Goal: Navigation & Orientation: Find specific page/section

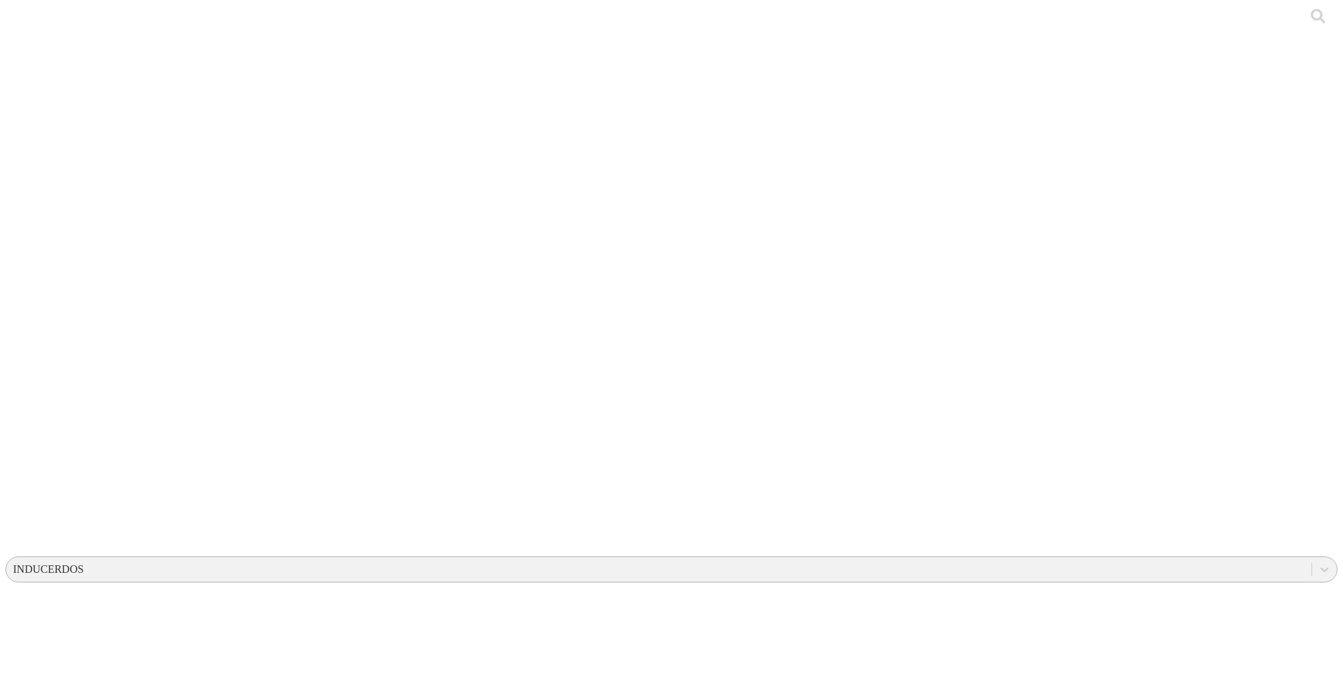
click at [1057, 559] on div "INDUCERDOS" at bounding box center [658, 569] width 1305 height 21
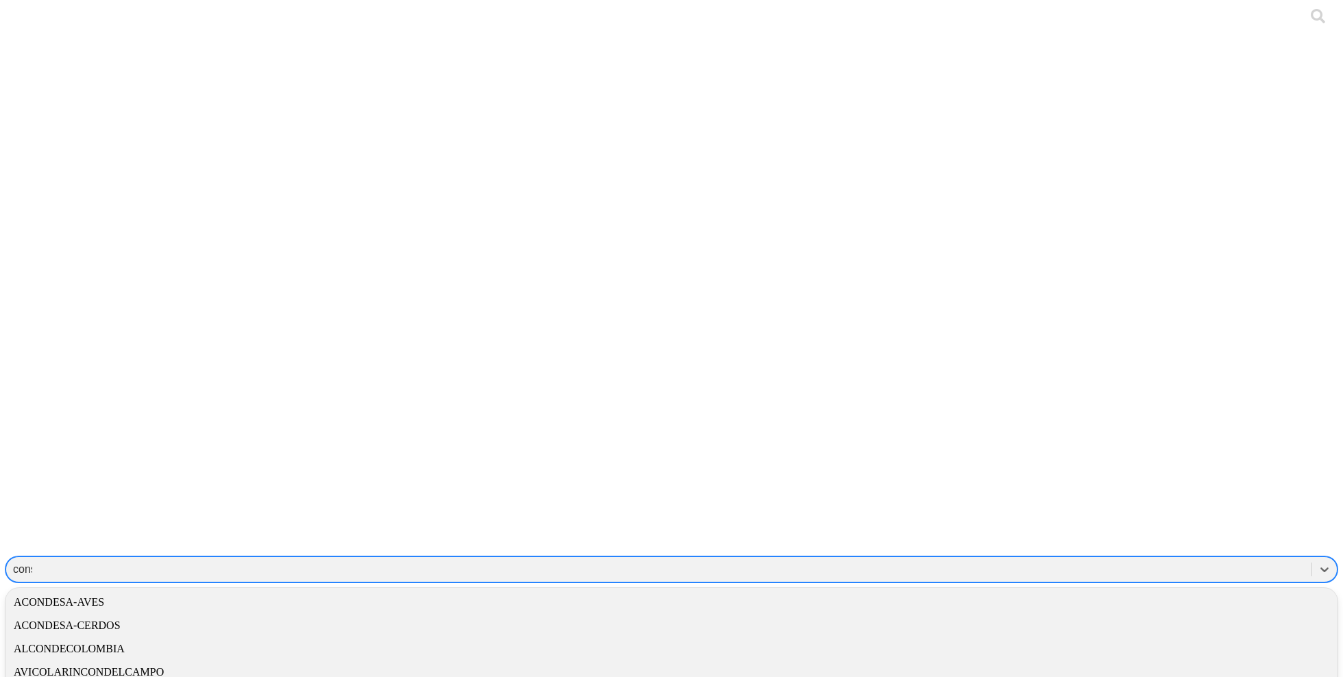
type input "consu"
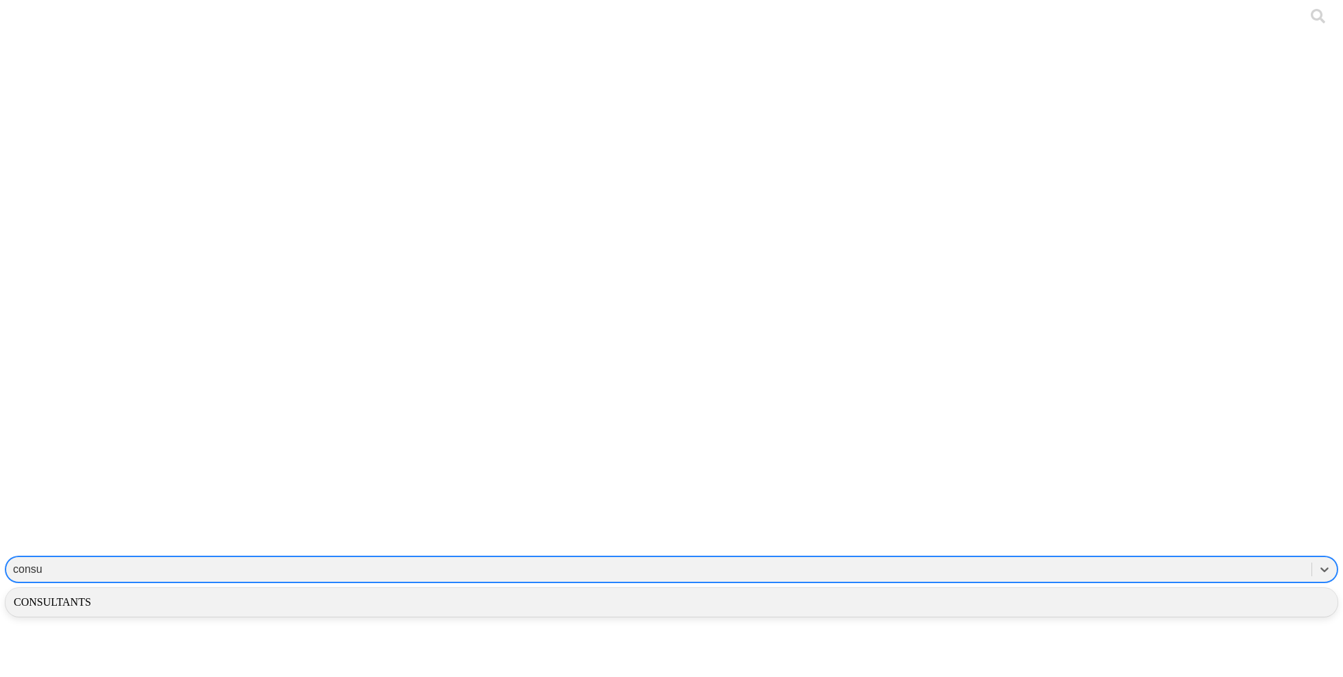
click at [1152, 591] on div "CONSULTANTS" at bounding box center [671, 602] width 1332 height 23
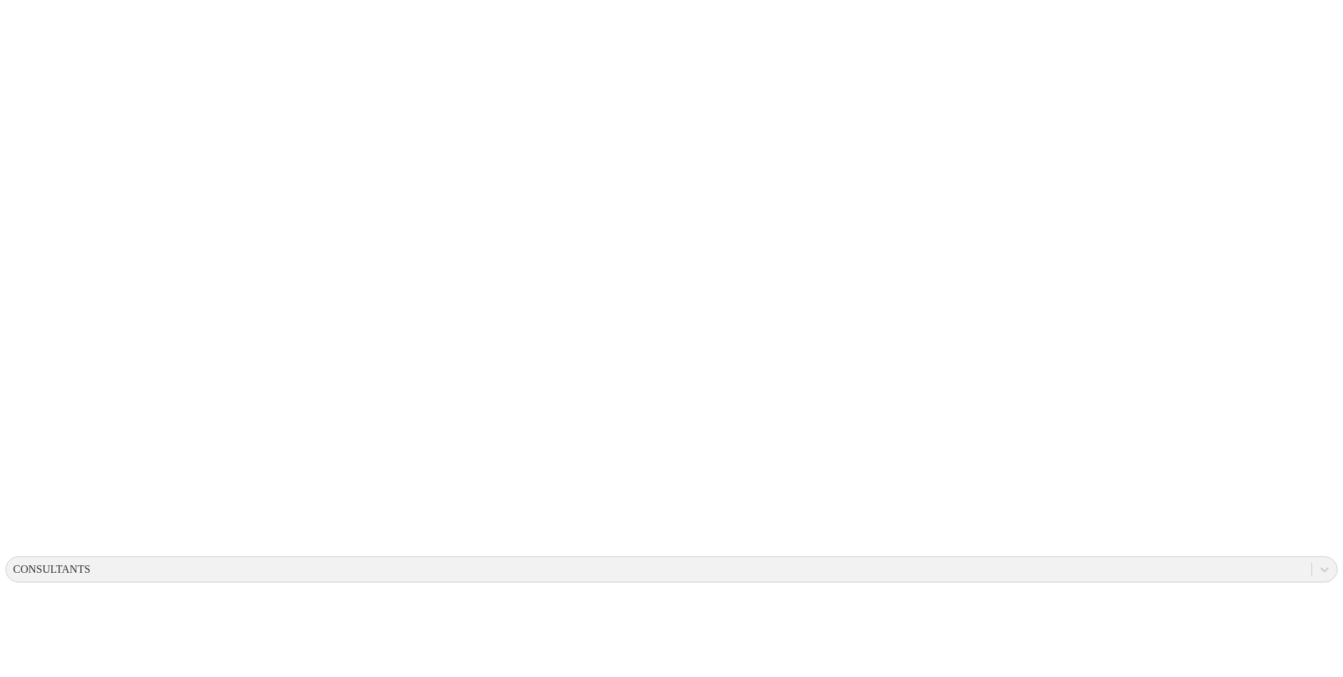
click at [1074, 559] on div "CONSULTANTS" at bounding box center [658, 569] width 1305 height 21
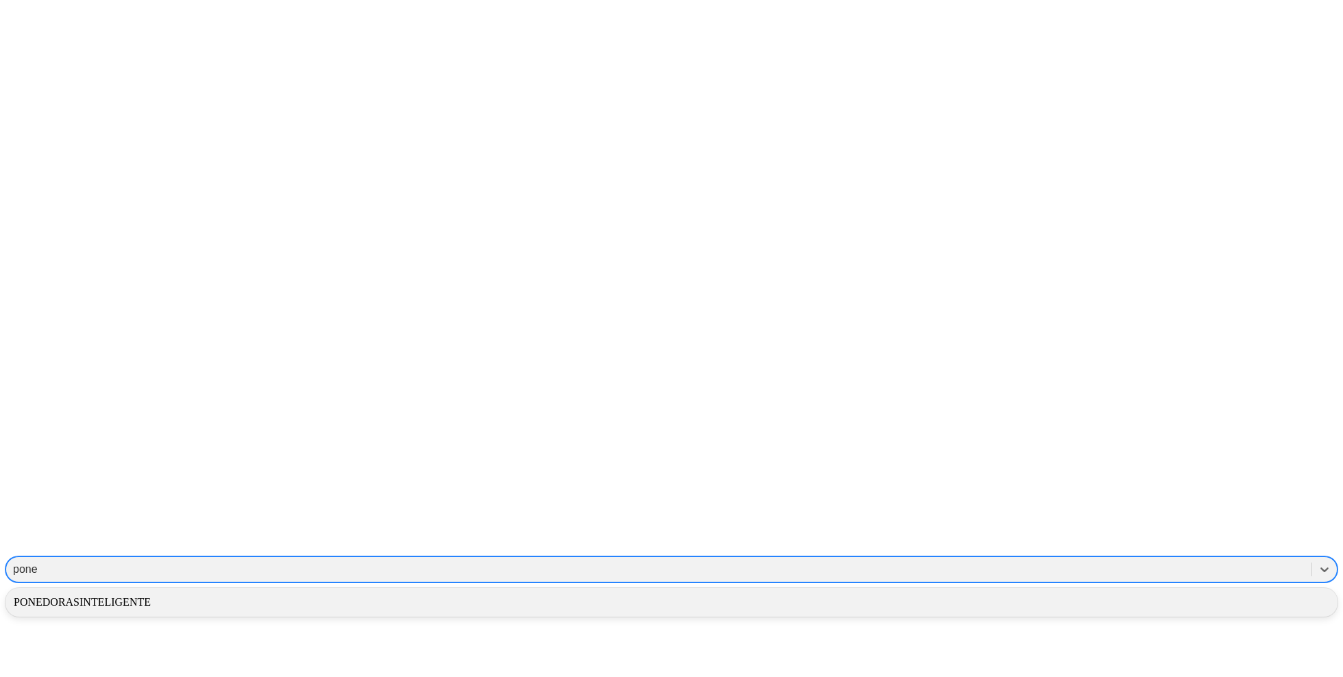
type input "poned"
click at [1122, 591] on div "PONEDORASINTELIGENTE" at bounding box center [671, 602] width 1332 height 23
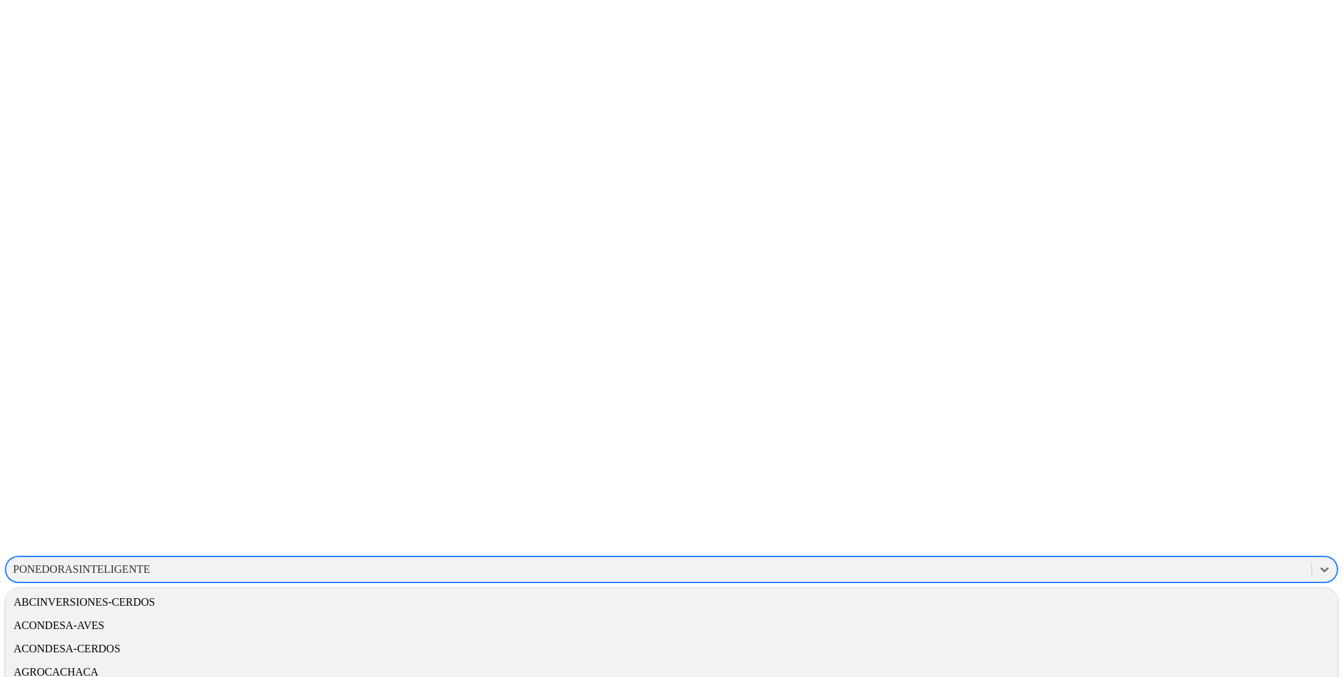
click at [150, 563] on div "PONEDORASINTELIGENTE" at bounding box center [81, 569] width 137 height 12
